Goal: Check status

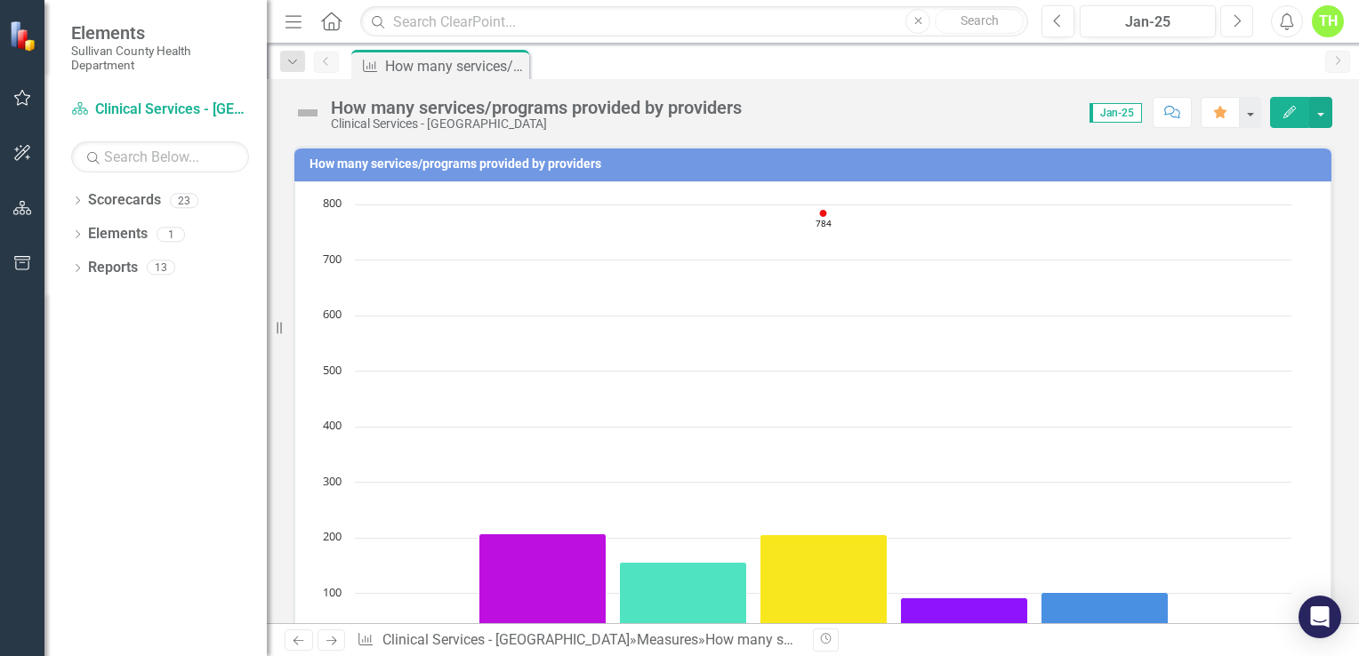
click at [1234, 17] on icon "Next" at bounding box center [1237, 21] width 10 height 16
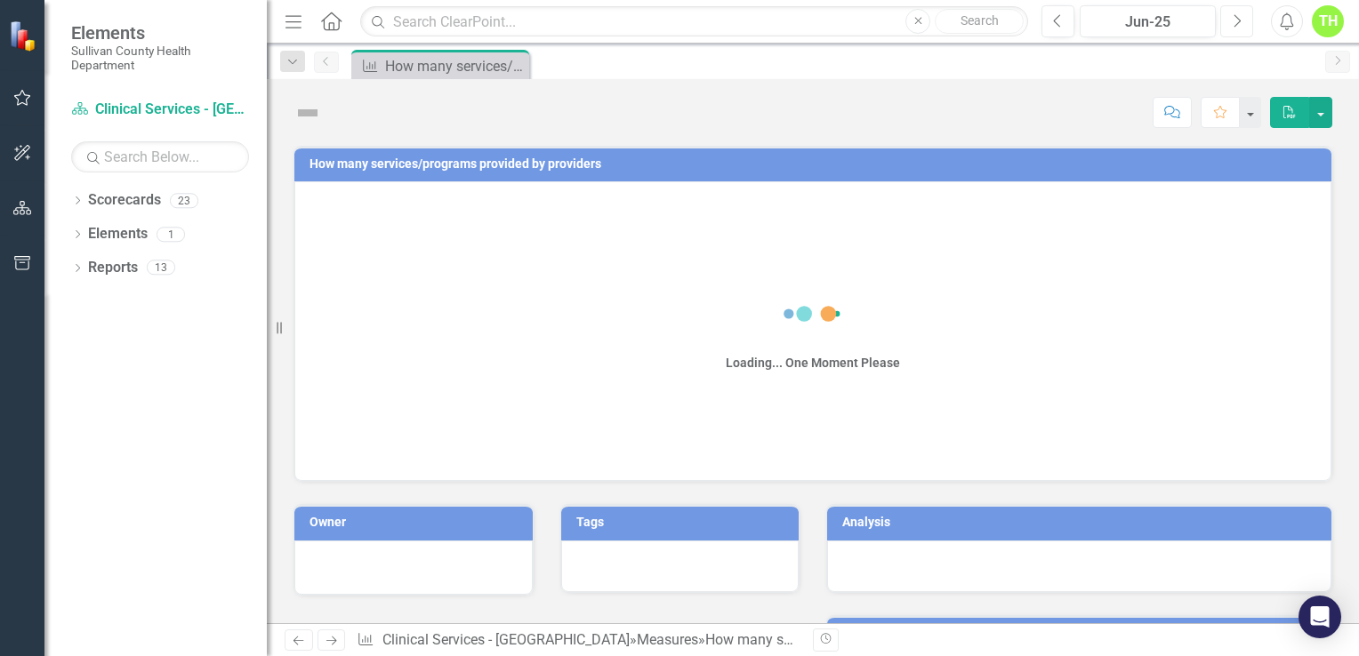
click at [1234, 17] on icon "Next" at bounding box center [1237, 21] width 10 height 16
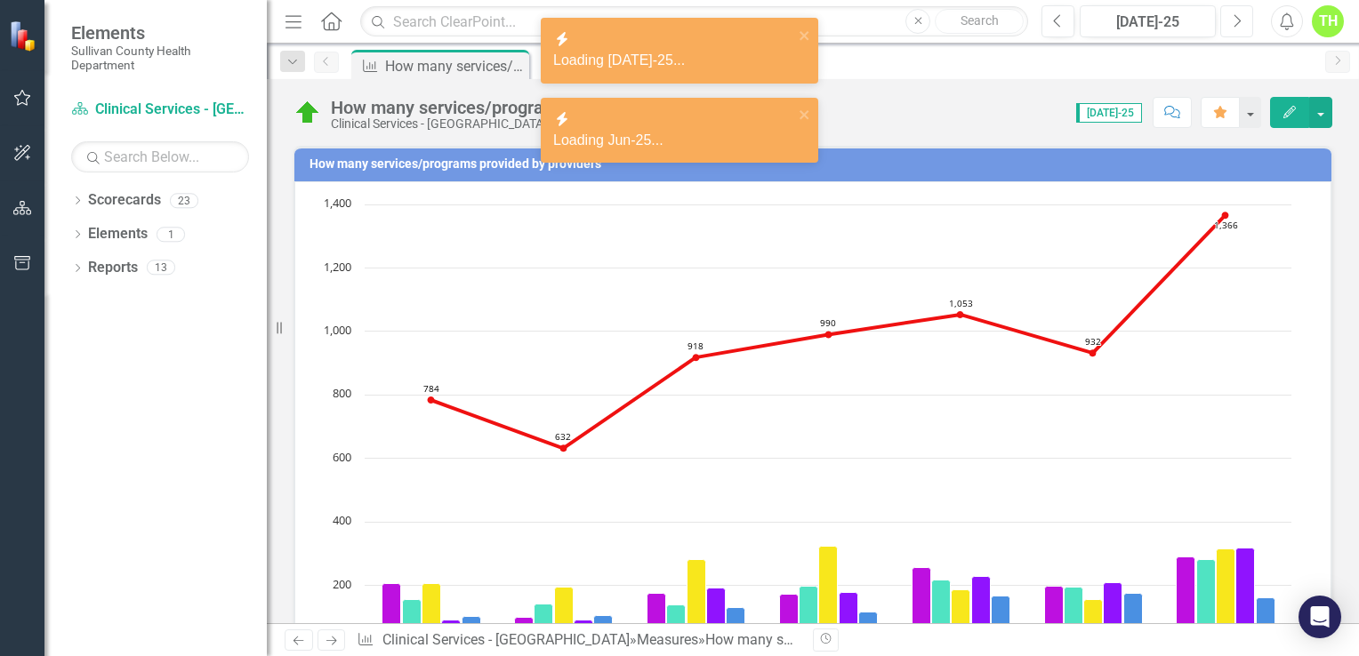
click at [1234, 17] on icon "Next" at bounding box center [1237, 21] width 10 height 16
